Goal: Task Accomplishment & Management: Manage account settings

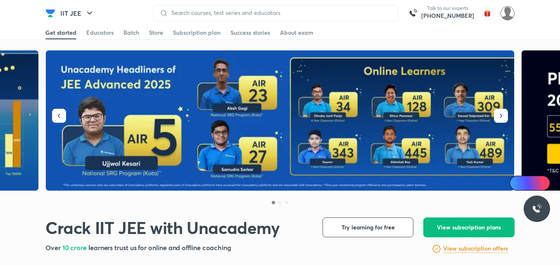
click at [506, 16] on img at bounding box center [507, 13] width 14 height 14
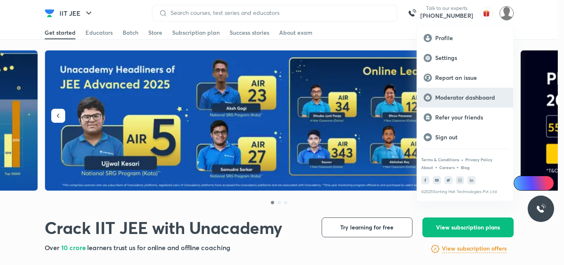
click at [454, 98] on p "Moderator dashboard" at bounding box center [470, 97] width 71 height 7
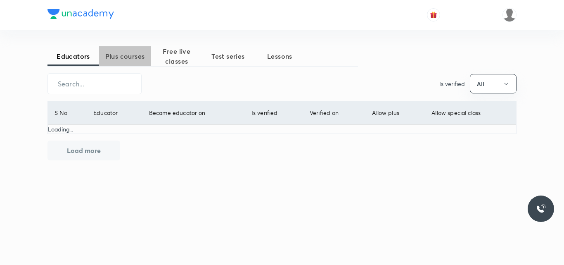
click at [123, 56] on span "Plus courses" at bounding box center [125, 56] width 52 height 10
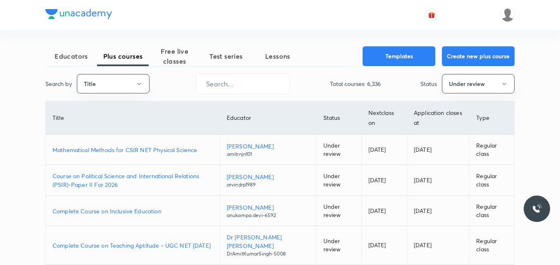
click at [142, 150] on p "Mathematical Methods for CSIR NET Physical Science" at bounding box center [132, 149] width 161 height 9
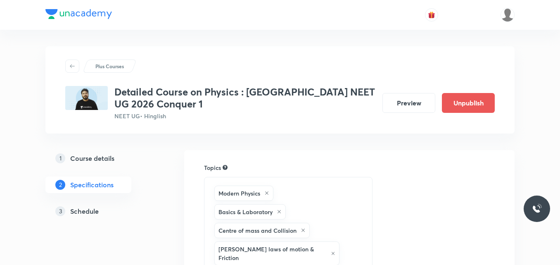
click at [90, 213] on h5 "Schedule" at bounding box center [84, 211] width 28 height 10
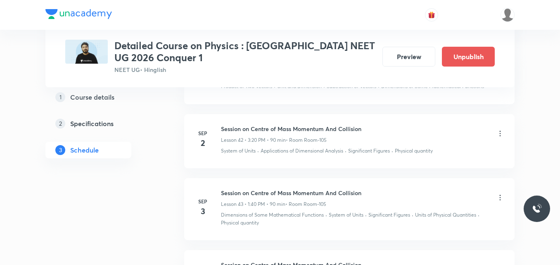
scroll to position [3171, 0]
click at [500, 135] on icon at bounding box center [500, 134] width 8 height 8
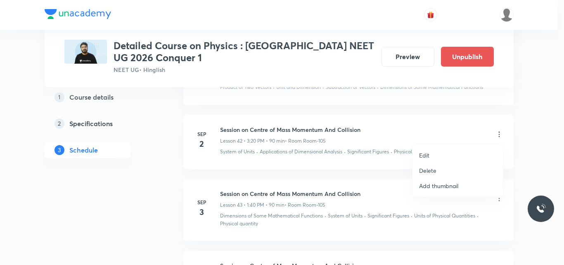
click at [423, 154] on p "Edit" at bounding box center [424, 155] width 10 height 9
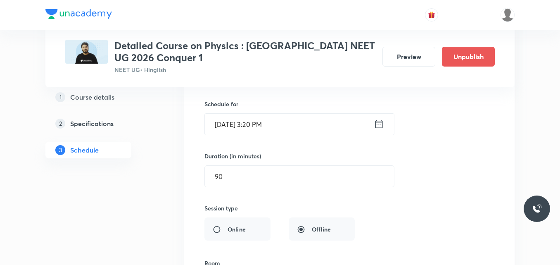
scroll to position [2877, 0]
click at [376, 124] on icon at bounding box center [378, 124] width 7 height 8
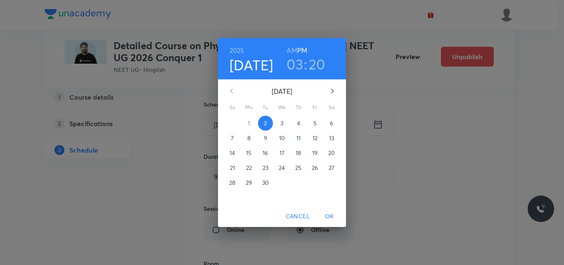
click at [300, 67] on h3 "03" at bounding box center [294, 63] width 17 height 17
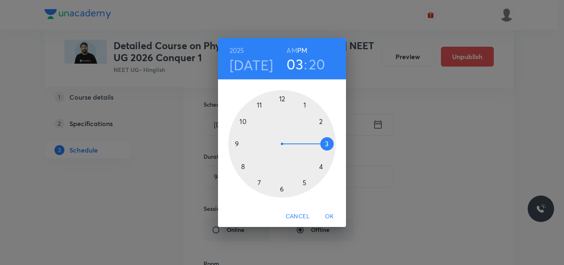
click at [322, 166] on div at bounding box center [281, 143] width 107 height 107
click at [281, 99] on div at bounding box center [281, 143] width 107 height 107
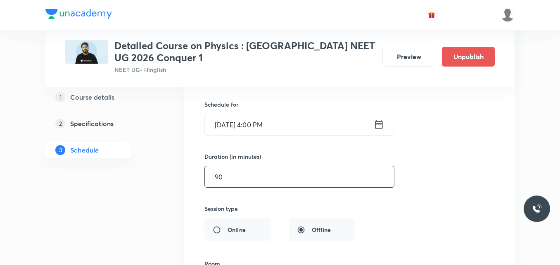
click at [227, 180] on input "90" at bounding box center [299, 176] width 189 height 21
type input "9"
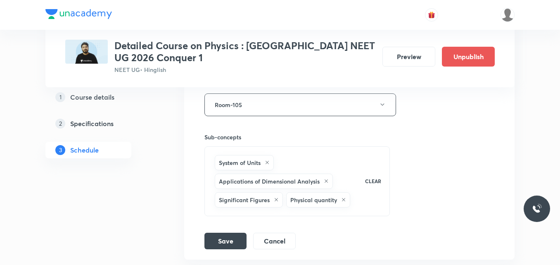
scroll to position [3057, 0]
type input "50"
click at [225, 242] on button "Save" at bounding box center [225, 239] width 42 height 17
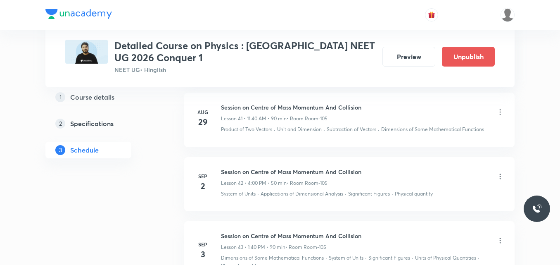
scroll to position [2751, 0]
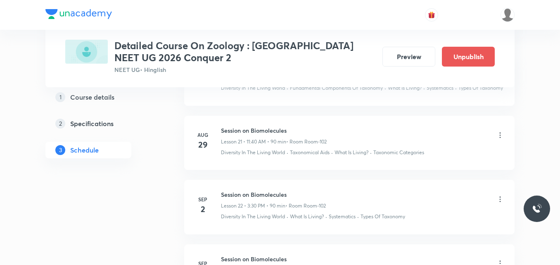
scroll to position [1780, 0]
click at [501, 198] on icon at bounding box center [500, 198] width 8 height 8
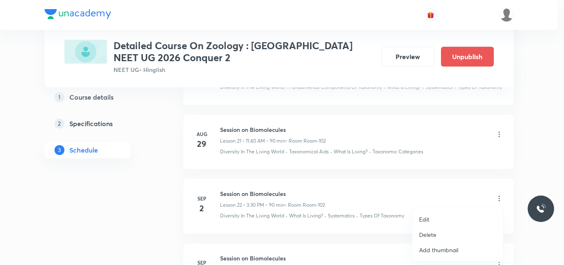
click at [425, 216] on p "Edit" at bounding box center [424, 219] width 10 height 9
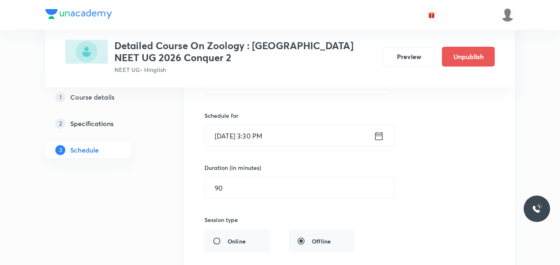
scroll to position [1538, 0]
click at [379, 139] on icon at bounding box center [379, 136] width 10 height 12
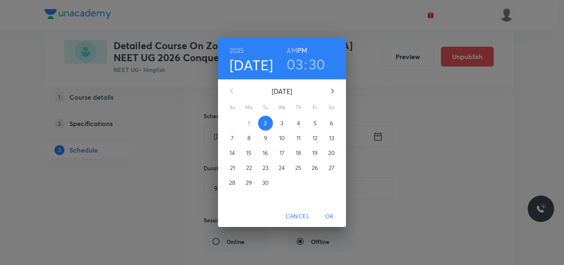
click at [299, 66] on h3 "03" at bounding box center [294, 63] width 17 height 17
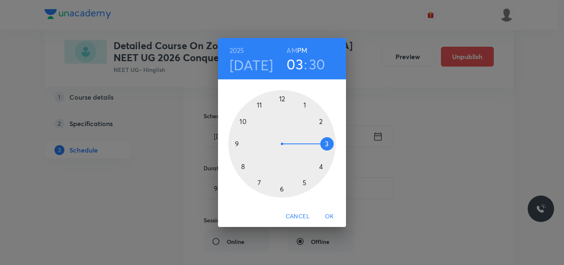
click at [319, 166] on div at bounding box center [281, 143] width 107 height 107
click at [281, 97] on div at bounding box center [281, 143] width 107 height 107
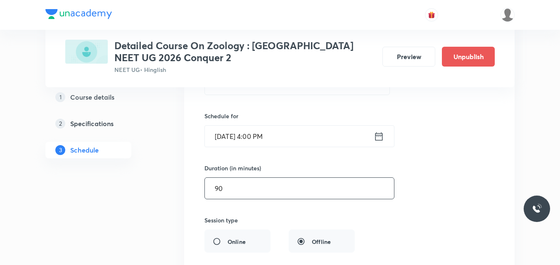
click at [229, 186] on input "90" at bounding box center [299, 187] width 189 height 21
type input "9"
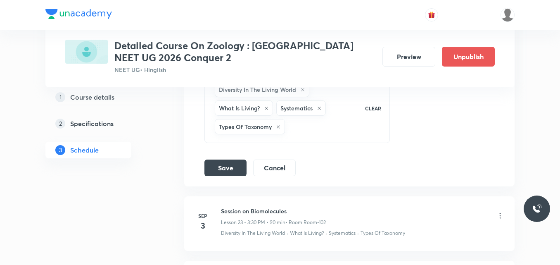
scroll to position [1845, 0]
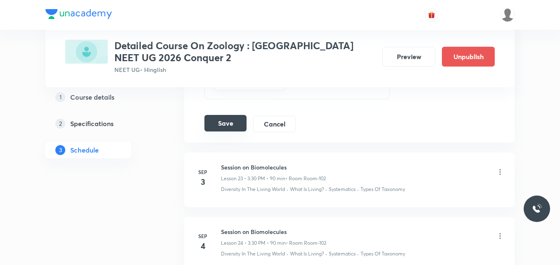
type input "50"
click at [230, 125] on button "Save" at bounding box center [225, 123] width 42 height 17
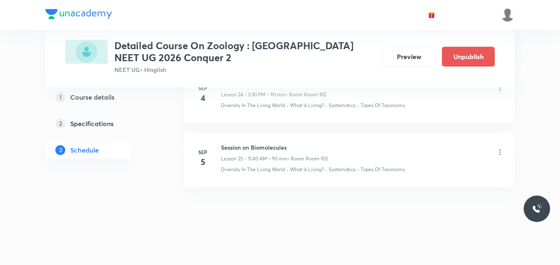
scroll to position [1639, 0]
